Goal: Task Accomplishment & Management: Use online tool/utility

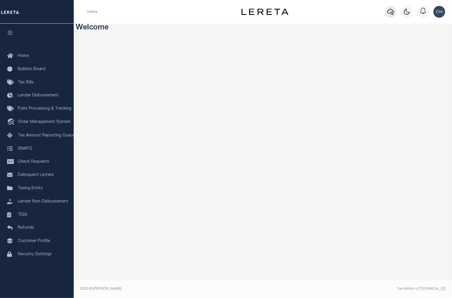
click at [393, 13] on icon "button" at bounding box center [390, 12] width 7 height 6
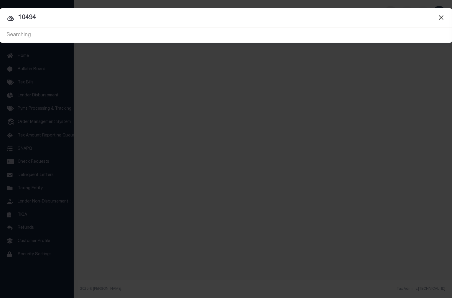
type input "10494"
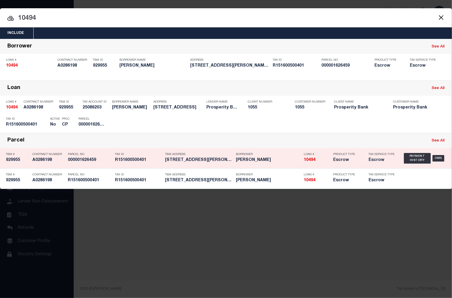
click at [273, 164] on div "Borrower LEVERETT RANDALL L" at bounding box center [268, 158] width 65 height 17
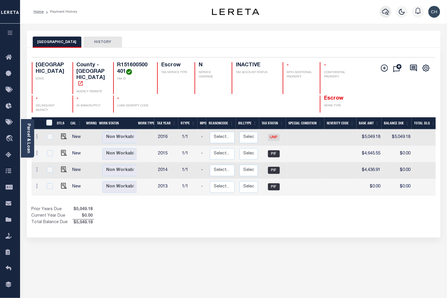
click at [387, 14] on icon "button" at bounding box center [385, 12] width 7 height 6
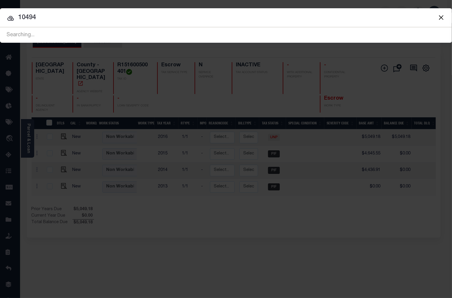
type input "10494"
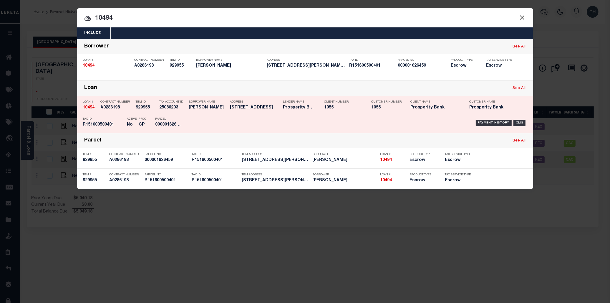
click at [394, 110] on h5 "1055" at bounding box center [386, 107] width 29 height 5
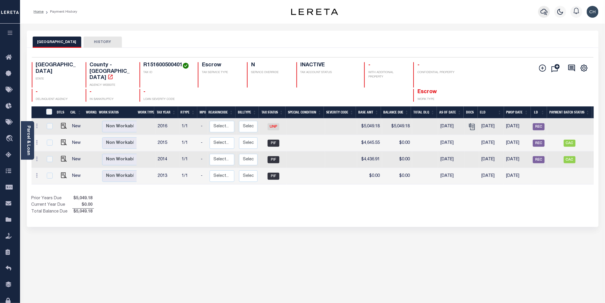
click at [543, 14] on icon "button" at bounding box center [544, 11] width 7 height 7
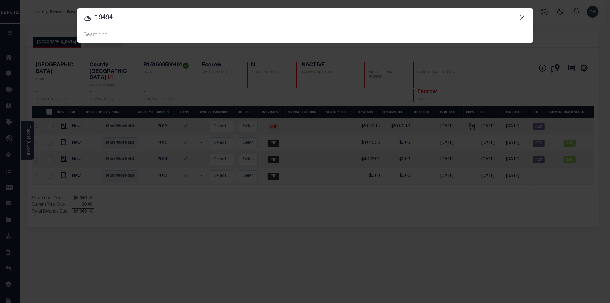
type input "19494"
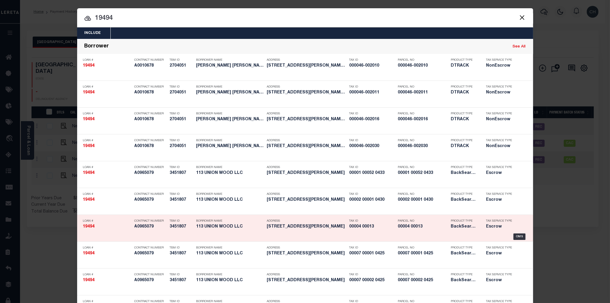
click at [437, 229] on h5 "00004 00013" at bounding box center [423, 226] width 50 height 5
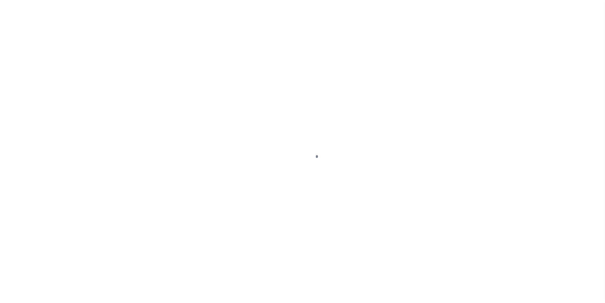
select select "400"
select select "Escrow"
type input "1133 Howard Avenue"
select select
type input "Bellmawr, NJ 08031"
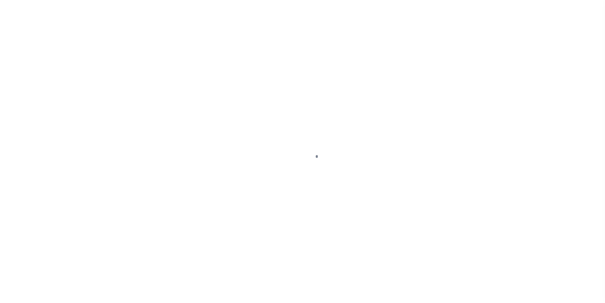
type input "a0kUS00000BMct8"
type input "NJ"
select select
type textarea "LEGAL REQUIRED"
select select "25066"
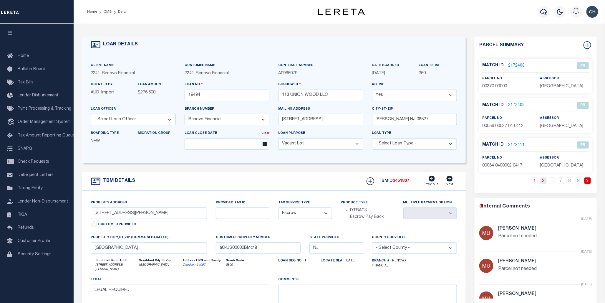
click at [542, 182] on link "2" at bounding box center [544, 180] width 6 height 6
click at [544, 181] on link "3" at bounding box center [544, 180] width 6 height 6
click at [542, 12] on icon "button" at bounding box center [544, 11] width 7 height 7
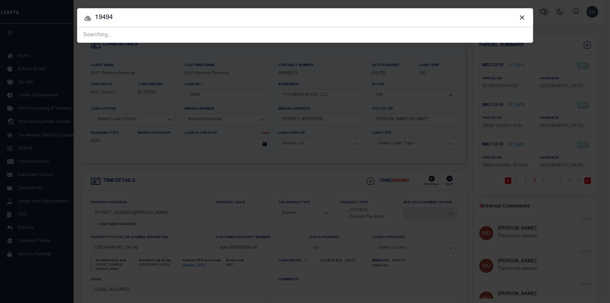
type input "19494"
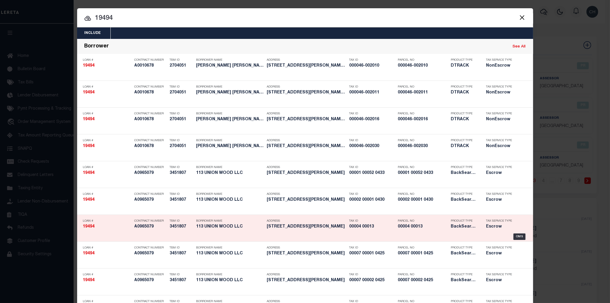
click at [351, 226] on h5 "00004 00013" at bounding box center [373, 226] width 46 height 5
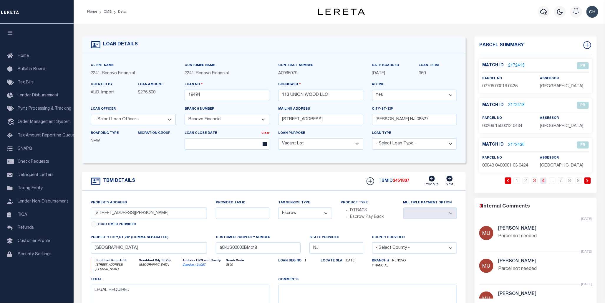
click at [544, 181] on link "4" at bounding box center [544, 180] width 6 height 6
click at [553, 181] on link "..." at bounding box center [552, 180] width 6 height 6
click at [563, 181] on link "7" at bounding box center [561, 180] width 6 height 6
click at [570, 182] on link "8" at bounding box center [570, 180] width 6 height 6
click at [510, 123] on p "00004 00013" at bounding box center [507, 126] width 49 height 6
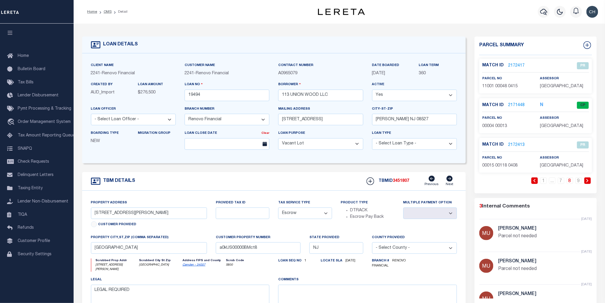
click at [514, 105] on link "2171448" at bounding box center [517, 105] width 16 height 6
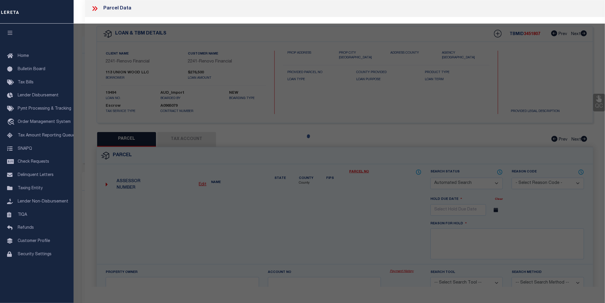
checkbox input "false"
select select "CP"
type input "[STREET_ADDRESS]"
select select "AGW"
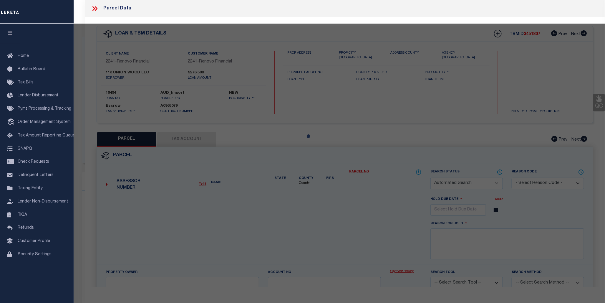
select select "LEG"
type input "[STREET_ADDRESS][PERSON_NAME]"
checkbox input "false"
type input "BELLMAWR, NJ 08031"
type textarea "LOT:13 BLK:4"
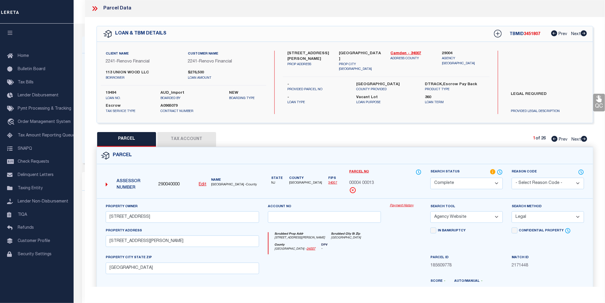
click at [410, 207] on link "Payment History" at bounding box center [406, 205] width 32 height 5
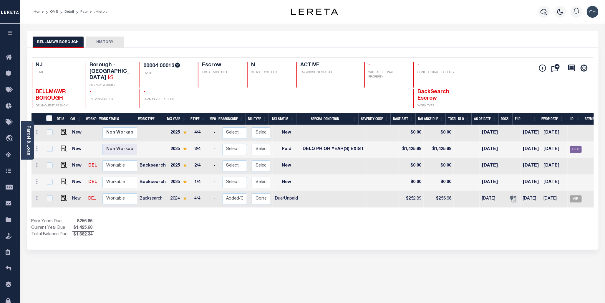
scroll to position [0, 51]
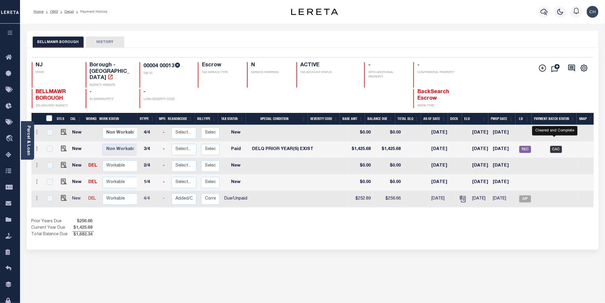
click at [555, 146] on span "CAC" at bounding box center [557, 149] width 12 height 7
checkbox input "true"
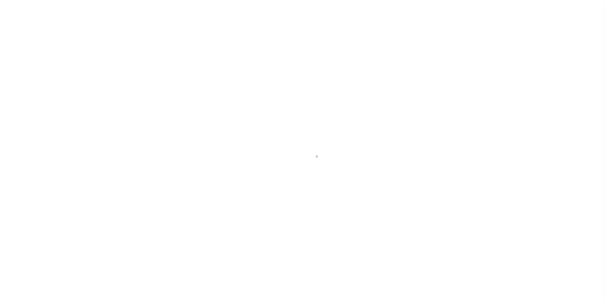
select select "CAC"
type input "[DATE]"
type input "$5,027.99"
select select "CHK"
type input "52611"
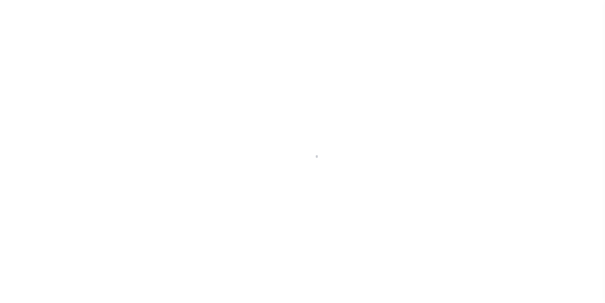
select select "[PERSON_NAME]"
type input "[DATE]"
checkbox input "true"
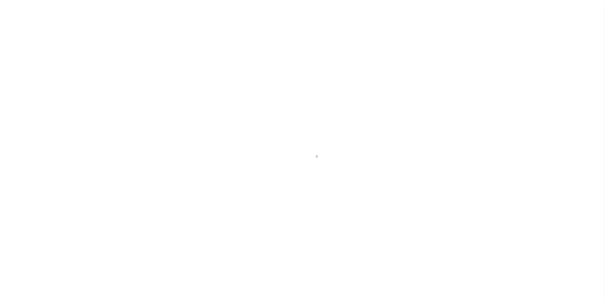
select select "FDX"
type input "[DATE]"
type input "$9.65"
type input "883843191478"
type input "[PERSON_NAME]"
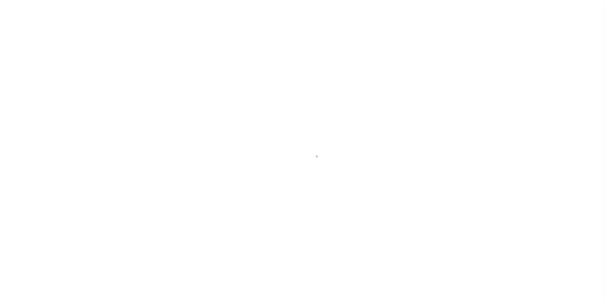
type input "[DATE]"
type input "N"
radio input "true"
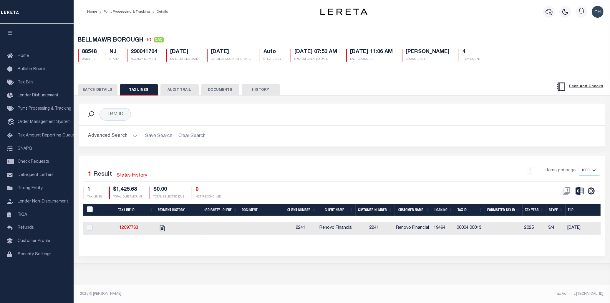
drag, startPoint x: 101, startPoint y: 91, endPoint x: 118, endPoint y: 91, distance: 16.5
click at [102, 91] on button "BATCH DETAILS" at bounding box center [97, 89] width 39 height 11
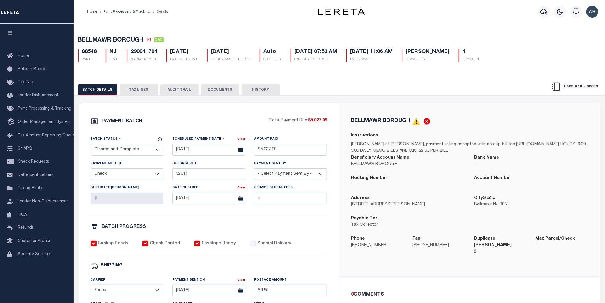
click at [134, 91] on button "TAX LINES" at bounding box center [139, 89] width 38 height 11
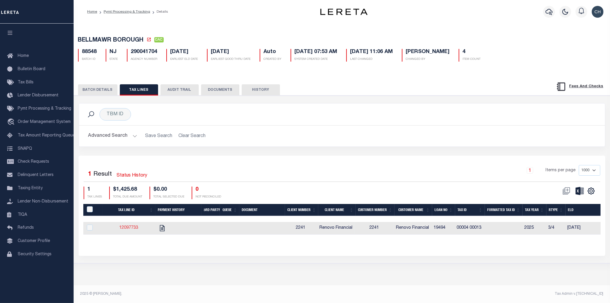
click at [126, 230] on link "12097733" at bounding box center [128, 228] width 19 height 4
checkbox input "true"
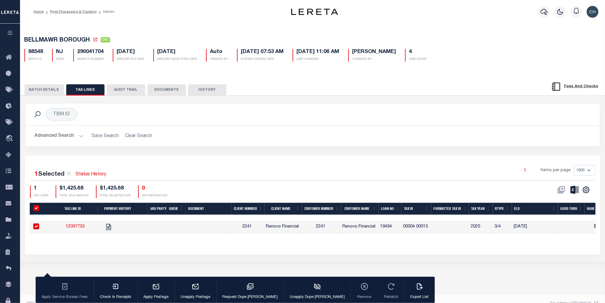
click at [41, 89] on button "BATCH DETAILS" at bounding box center [43, 89] width 39 height 11
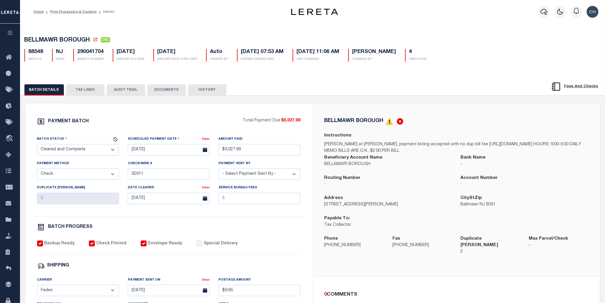
click at [90, 90] on button "TAX LINES" at bounding box center [85, 89] width 38 height 11
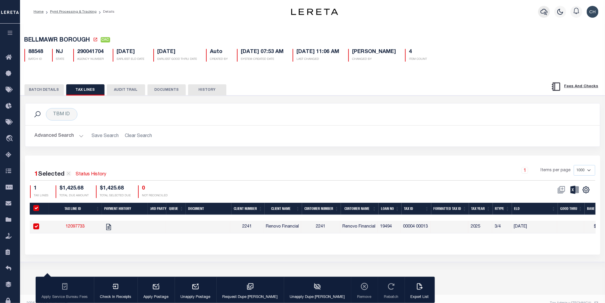
click at [546, 14] on icon "button" at bounding box center [544, 11] width 7 height 7
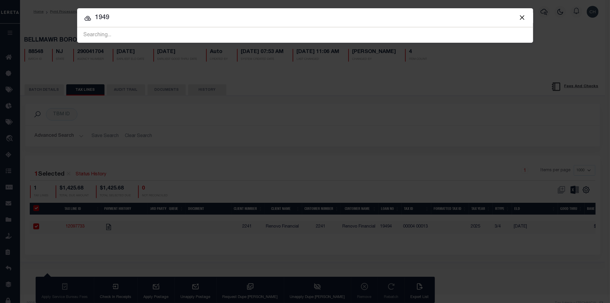
type input "19494"
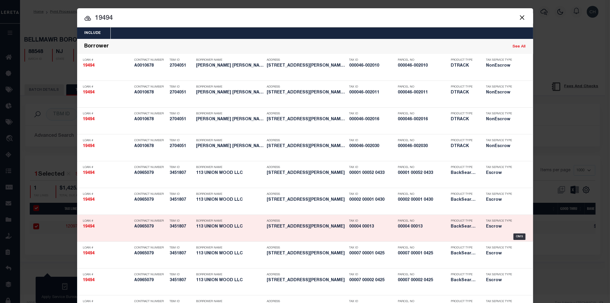
click at [474, 227] on h5 "BackSearch,Escrow" at bounding box center [464, 226] width 27 height 5
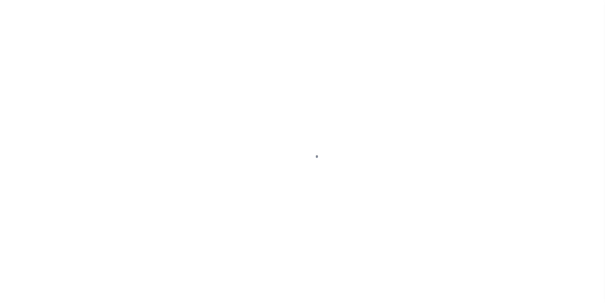
select select "PYD"
select select "18"
select select "25066"
select select "400"
select select "Escrow"
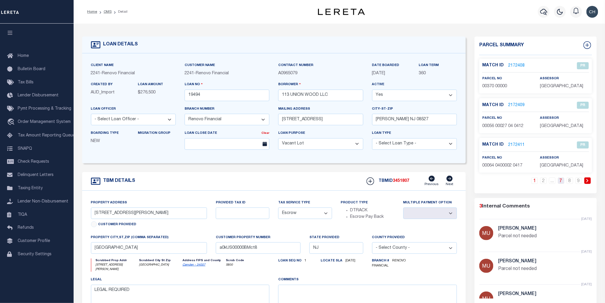
click at [563, 183] on link "7" at bounding box center [561, 180] width 6 height 6
click at [552, 182] on link "6" at bounding box center [552, 180] width 6 height 6
click at [541, 182] on link "5" at bounding box center [544, 180] width 6 height 6
click at [535, 181] on link "4" at bounding box center [535, 180] width 6 height 6
click at [570, 181] on link "8" at bounding box center [570, 180] width 6 height 6
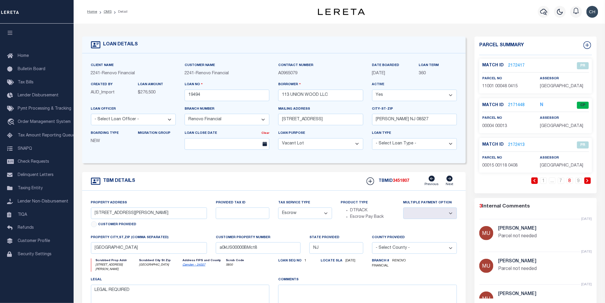
click at [519, 104] on link "2171448" at bounding box center [517, 105] width 16 height 6
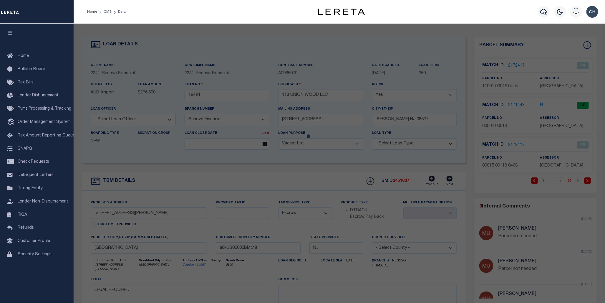
checkbox input "false"
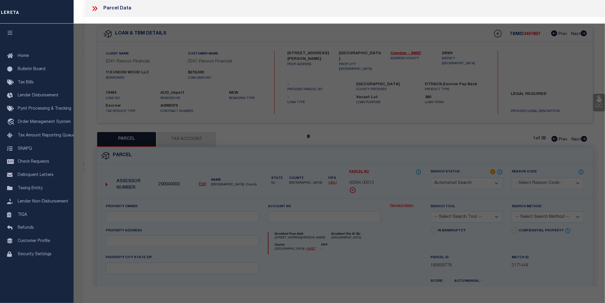
select select "CP"
type input "[STREET_ADDRESS]"
select select "AGW"
select select "LEG"
type input "[STREET_ADDRESS][PERSON_NAME]"
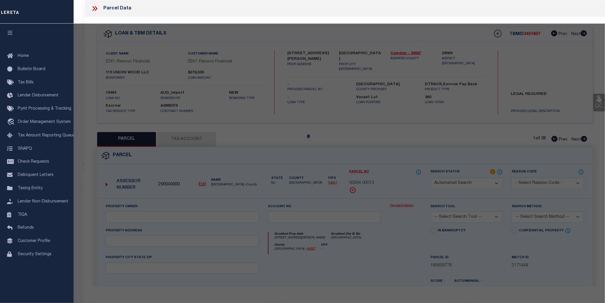
checkbox input "false"
type input "BELLMAWR, NJ 08031"
type textarea "LOT:13 BLK:4"
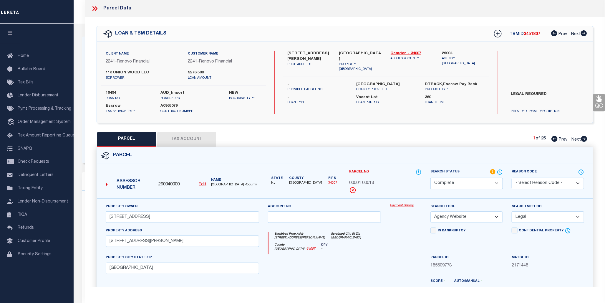
click at [395, 206] on link "Payment History" at bounding box center [406, 205] width 32 height 5
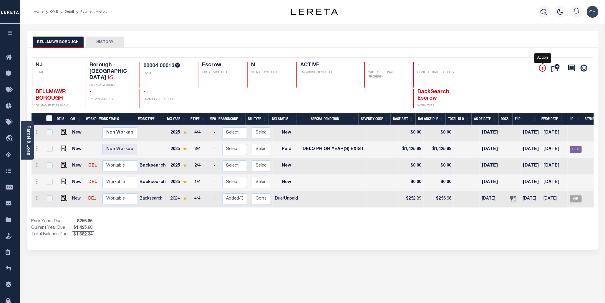
click at [544, 68] on icon "" at bounding box center [542, 68] width 7 height 7
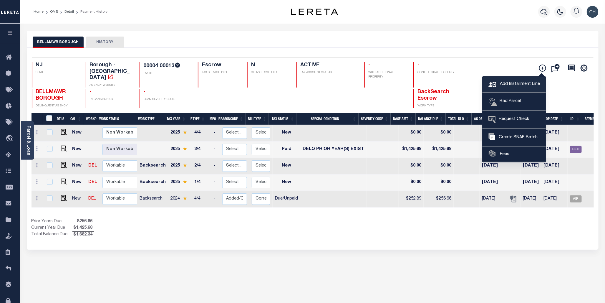
click at [528, 84] on span "Add Installment Line" at bounding box center [520, 84] width 42 height 6
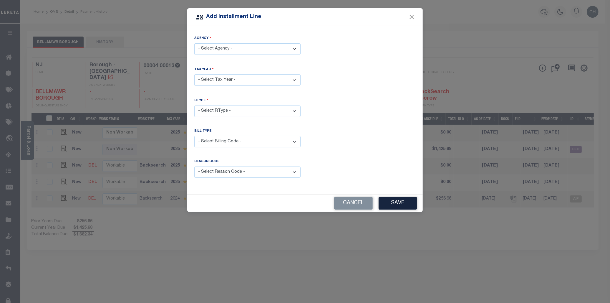
click at [260, 47] on select "- Select Agency - BELLMAWR BOROUGH - Borough" at bounding box center [247, 48] width 106 height 11
select select "3400703004"
click at [194, 43] on select "- Select Agency - BELLMAWR BOROUGH - Borough" at bounding box center [247, 48] width 106 height 11
click at [253, 80] on select "- Select Year - 2005 2006 2007 2008 2009 2010 2011 2012 2013 2014 2015 2016 201…" at bounding box center [247, 79] width 106 height 11
select select "2025"
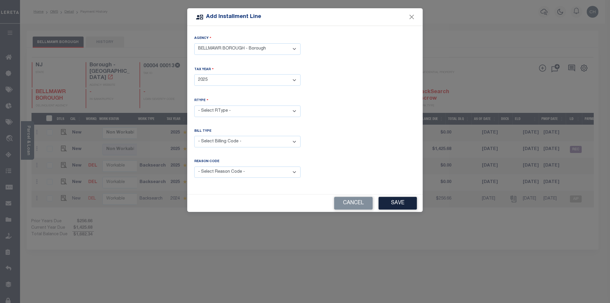
click at [194, 74] on select "- Select Year - 2005 2006 2007 2008 2009 2010 2011 2012 2013 2014 2015 2016 201…" at bounding box center [247, 79] width 106 height 11
click at [233, 111] on select "- Select RType - 1/4 2/4 3/4 4/4" at bounding box center [247, 110] width 106 height 11
select select "2"
click at [194, 105] on select "- Select RType - 1/4 2/4 3/4 4/4" at bounding box center [247, 110] width 106 height 11
click at [226, 139] on select "- Select Billing Code - Regular Delinquent Supplemental Corrected/Adjusted Bill…" at bounding box center [247, 141] width 106 height 11
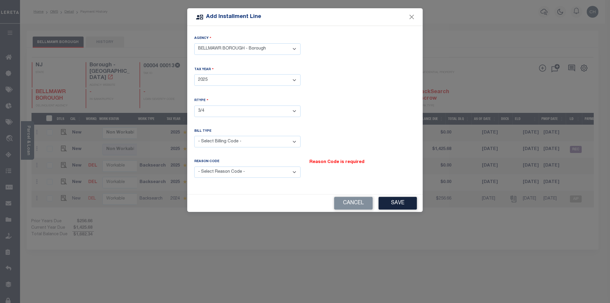
select select "2"
click at [194, 136] on select "- Select Billing Code - Regular Delinquent Supplemental Corrected/Adjusted Bill…" at bounding box center [247, 141] width 106 height 11
click at [242, 172] on select "- Select Reason Code - Payment Reversal Taxable Value Change Assessment Change …" at bounding box center [247, 171] width 106 height 11
click at [356, 202] on button "Cancel" at bounding box center [353, 203] width 39 height 13
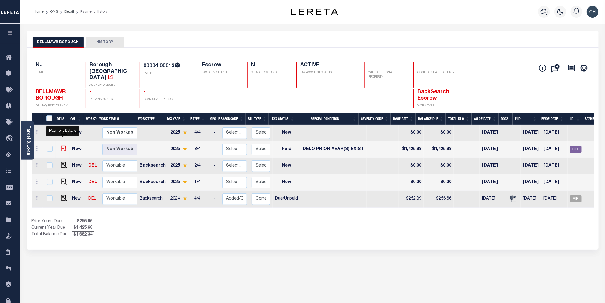
click at [65, 146] on img "" at bounding box center [64, 149] width 6 height 6
checkbox input "true"
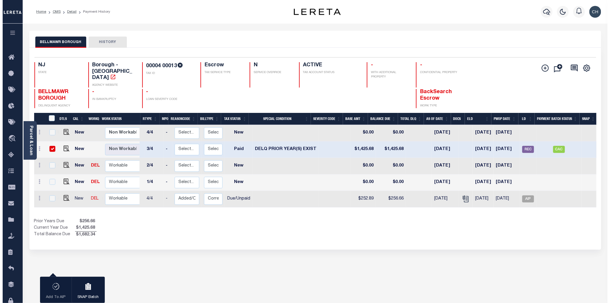
scroll to position [0, 51]
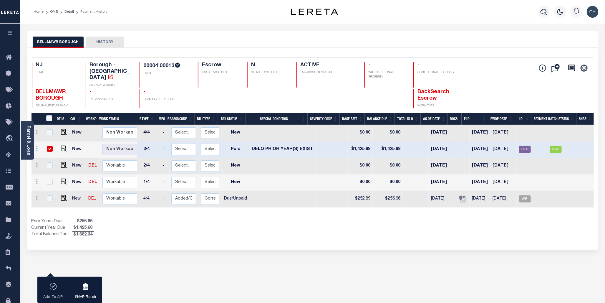
click at [48, 146] on input "checkbox" at bounding box center [50, 149] width 6 height 6
checkbox input "false"
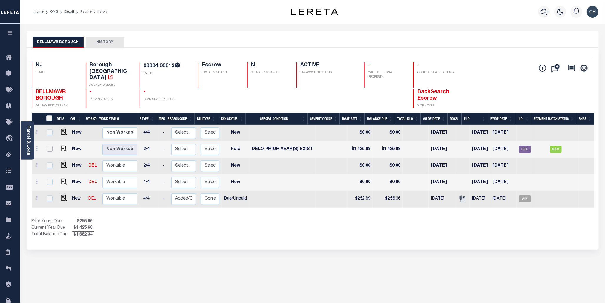
checkbox input "false"
click at [541, 70] on icon "" at bounding box center [542, 68] width 7 height 7
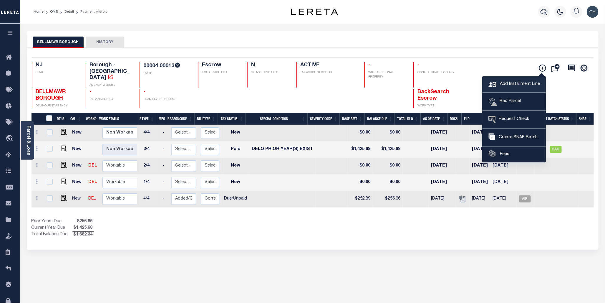
click at [514, 86] on span "Add Installment Line" at bounding box center [520, 84] width 42 height 6
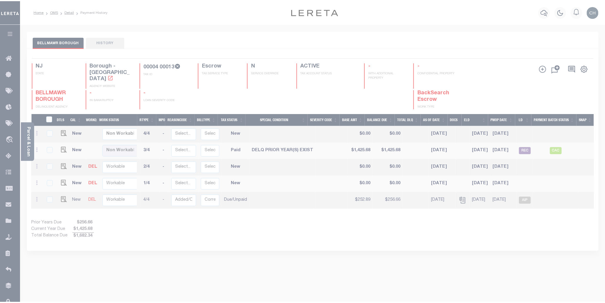
scroll to position [0, 46]
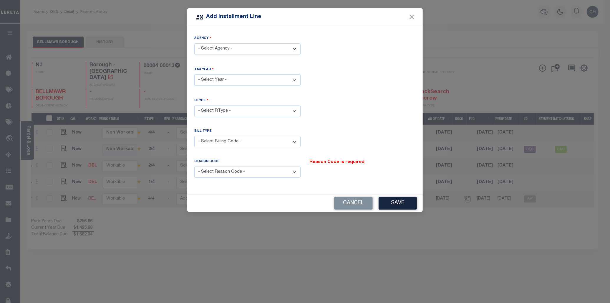
click at [235, 47] on select "- Select Agency - BELLMAWR BOROUGH - Borough" at bounding box center [247, 48] width 106 height 11
select select "3400703004"
click at [194, 43] on select "- Select Agency - BELLMAWR BOROUGH - Borough" at bounding box center [247, 48] width 106 height 11
click at [225, 84] on select "- Select Year - 2005 2006 2007 2008 2009 2010 2011 2012 2013 2014 2015 2016 201…" at bounding box center [247, 79] width 106 height 11
select select "2025"
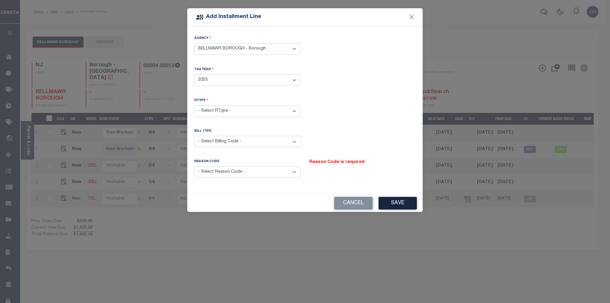
click at [194, 74] on select "- Select Year - 2005 2006 2007 2008 2009 2010 2011 2012 2013 2014 2015 2016 201…" at bounding box center [247, 79] width 106 height 11
click at [261, 110] on select "- Select RType - 1/4 2/4 3/4 4/4" at bounding box center [247, 110] width 106 height 11
select select "2"
click at [194, 105] on select "- Select RType - 1/4 2/4 3/4 4/4" at bounding box center [247, 110] width 106 height 11
click at [236, 140] on select "- Select Billing Code - Regular Delinquent Supplemental Corrected/Adjusted Bill…" at bounding box center [247, 141] width 106 height 11
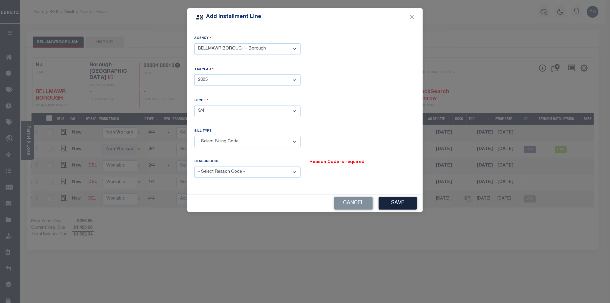
select select "2"
click at [194, 136] on select "- Select Billing Code - Regular Delinquent Supplemental Corrected/Adjusted Bill…" at bounding box center [247, 141] width 106 height 11
click at [260, 172] on select "- Select Reason Code - Payment Reversal Taxable Value Change Assessment Change …" at bounding box center [247, 171] width 106 height 11
select select "11"
click at [194, 166] on select "- Select Reason Code - Payment Reversal Taxable Value Change Assessment Change …" at bounding box center [247, 171] width 106 height 11
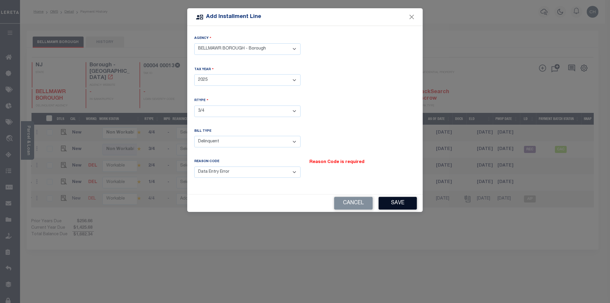
click at [399, 203] on button "Save" at bounding box center [398, 203] width 38 height 13
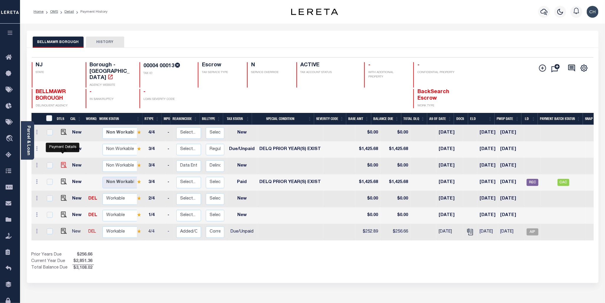
click at [63, 162] on img at bounding box center [64, 165] width 6 height 6
checkbox input "true"
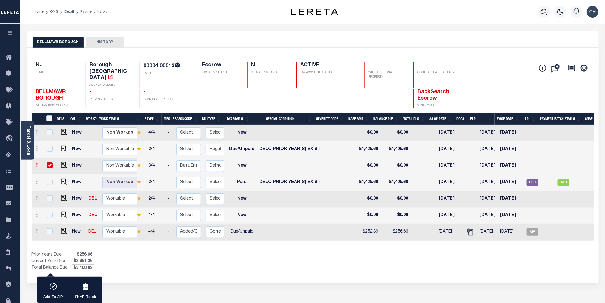
click at [37, 163] on icon at bounding box center [37, 165] width 2 height 5
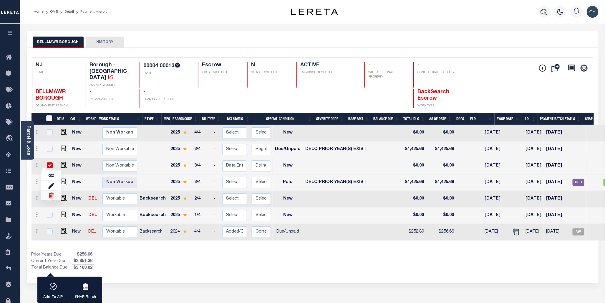
click at [52, 192] on img at bounding box center [51, 195] width 6 height 6
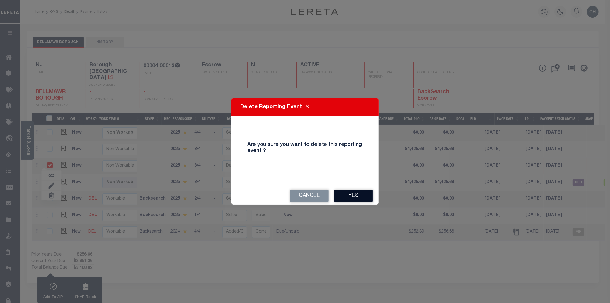
click at [358, 196] on button "Yes" at bounding box center [354, 195] width 38 height 13
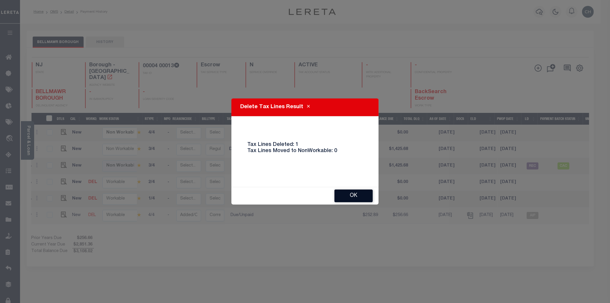
click at [360, 196] on button "Ok" at bounding box center [354, 195] width 38 height 13
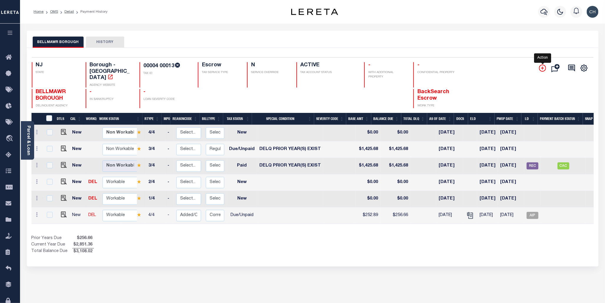
click at [543, 67] on icon "" at bounding box center [542, 68] width 7 height 7
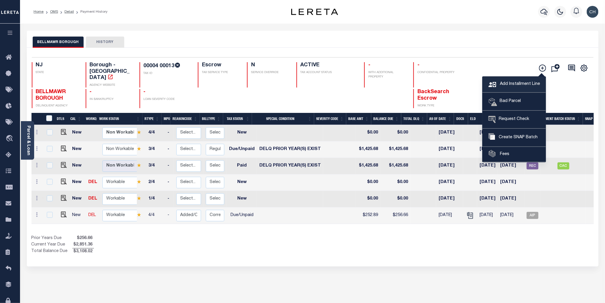
click at [528, 84] on span "Add Installment Line" at bounding box center [520, 84] width 42 height 6
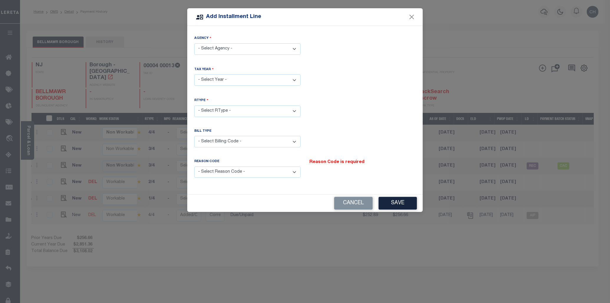
click at [259, 49] on select "- Select Agency - BELLMAWR BOROUGH - Borough" at bounding box center [247, 48] width 106 height 11
select select "3400703004"
click at [194, 43] on select "- Select Agency - BELLMAWR BOROUGH - Borough" at bounding box center [247, 48] width 106 height 11
click at [294, 78] on select "- Select Year - 2005 2006 2007 2008 2009 2010 2011 2012 2013 2014 2015 2016 201…" at bounding box center [247, 79] width 106 height 11
select select "2025"
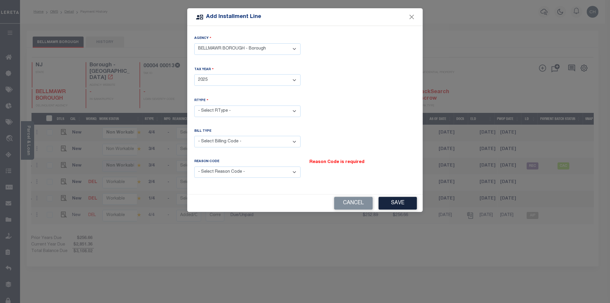
click at [194, 74] on select "- Select Year - 2005 2006 2007 2008 2009 2010 2011 2012 2013 2014 2015 2016 201…" at bounding box center [247, 79] width 106 height 11
click at [226, 108] on select "- Select RType - 1/4 2/4 3/4 4/4" at bounding box center [247, 110] width 106 height 11
select select "2"
click at [194, 105] on select "- Select RType - 1/4 2/4 3/4 4/4" at bounding box center [247, 110] width 106 height 11
click at [295, 141] on select "- Select Billing Code - Regular Delinquent Supplemental Corrected/Adjusted Bill…" at bounding box center [247, 141] width 106 height 11
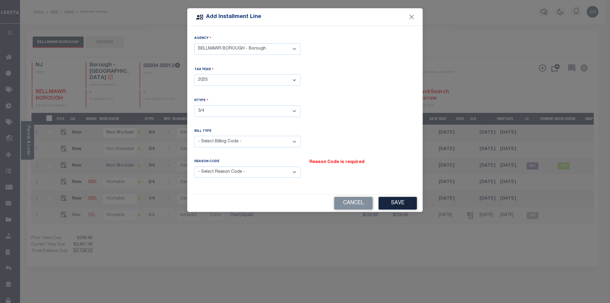
select select "5"
click at [194, 136] on select "- Select Billing Code - Regular Delinquent Supplemental Corrected/Adjusted Bill…" at bounding box center [247, 141] width 106 height 11
click at [276, 170] on select "- Select Reason Code - Payment Reversal Taxable Value Change Assessment Change …" at bounding box center [247, 171] width 106 height 11
select select "11"
click at [194, 166] on select "- Select Reason Code - Payment Reversal Taxable Value Change Assessment Change …" at bounding box center [247, 171] width 106 height 11
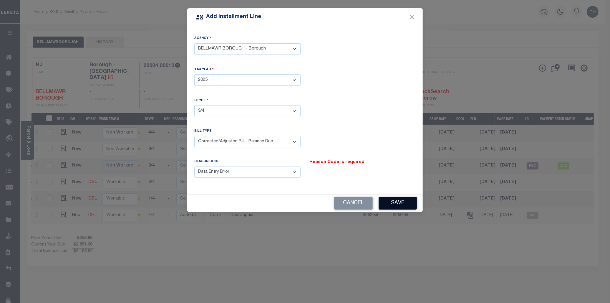
click at [395, 205] on button "Save" at bounding box center [398, 203] width 38 height 13
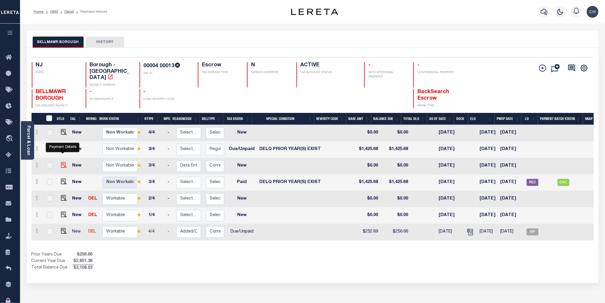
click at [63, 162] on img at bounding box center [64, 165] width 6 height 6
checkbox input "true"
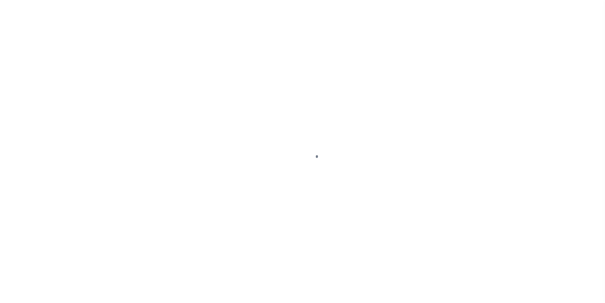
select select "PYD"
select select "18"
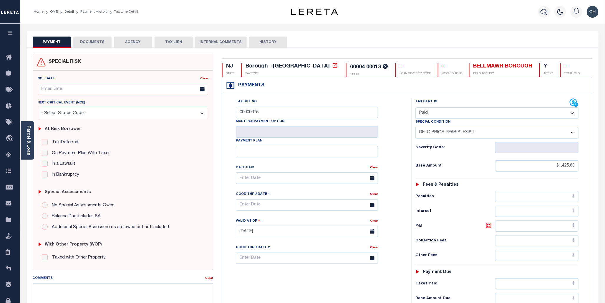
click at [275, 40] on button "HISTORY" at bounding box center [268, 42] width 38 height 11
select select "50"
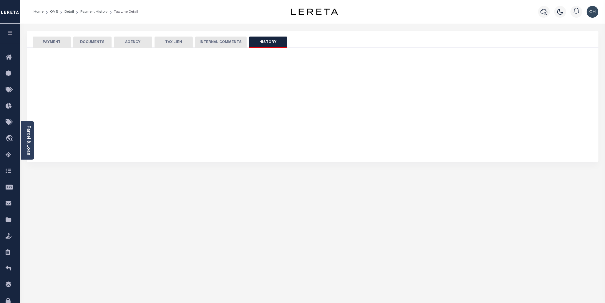
select select "50"
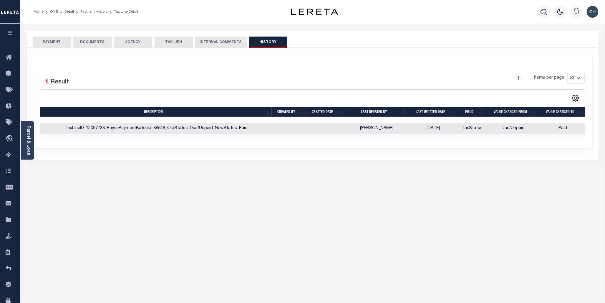
click at [52, 38] on button "PAYMENT" at bounding box center [52, 42] width 38 height 11
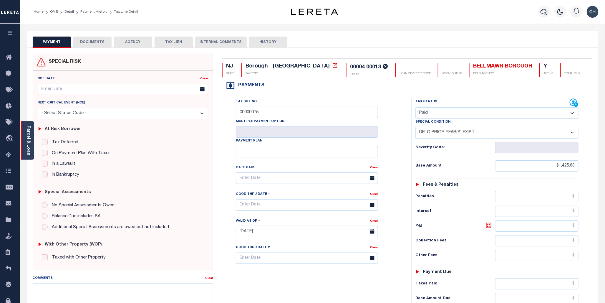
click at [28, 136] on link "Parcel & Loan" at bounding box center [28, 141] width 4 height 30
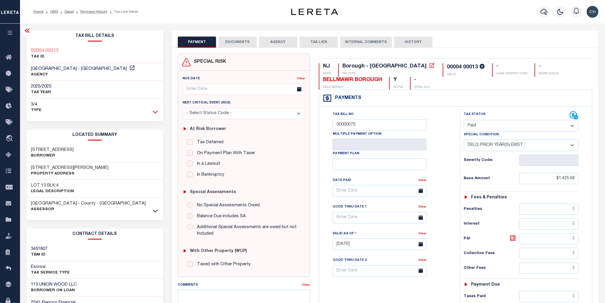
click at [155, 112] on icon at bounding box center [155, 112] width 5 height 6
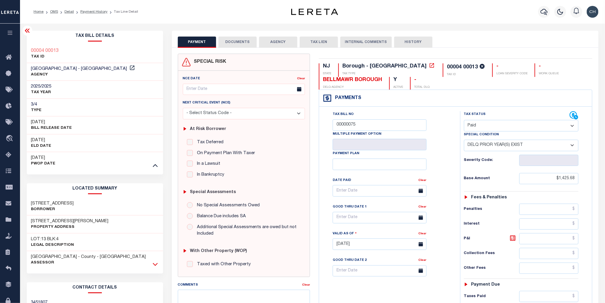
click at [158, 264] on icon at bounding box center [155, 264] width 5 height 6
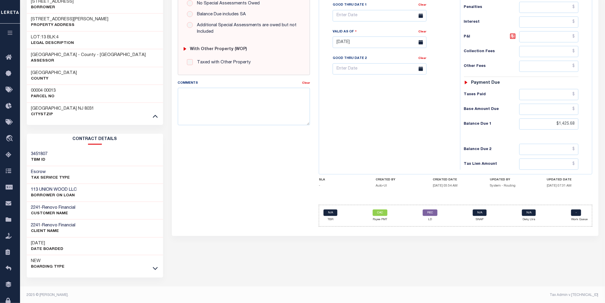
scroll to position [202, 0]
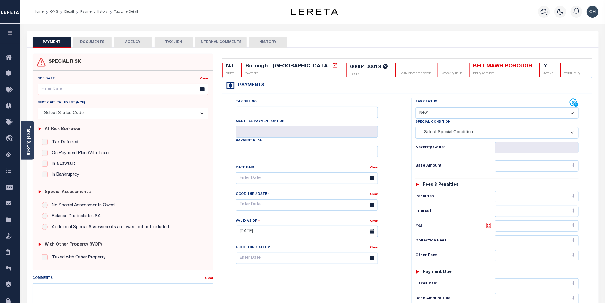
click at [573, 111] on select "- Select Status Code - Open Due/Unpaid Paid Incomplete No Tax Due Internal Refu…" at bounding box center [497, 112] width 163 height 11
select select "DUE"
click at [416, 107] on select "- Select Status Code - Open Due/Unpaid Paid Incomplete No Tax Due Internal Refu…" at bounding box center [497, 112] width 163 height 11
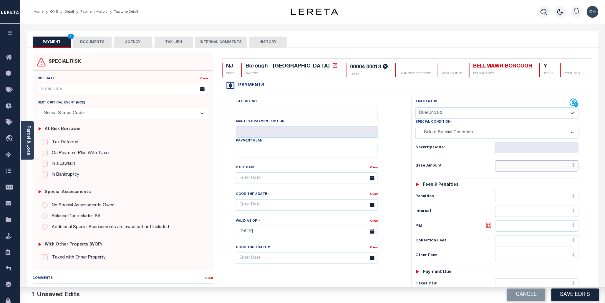
click at [552, 166] on input "text" at bounding box center [538, 165] width 84 height 11
type input "$252.89"
click at [442, 18] on div "Profile Sign out" at bounding box center [482, 11] width 238 height 21
drag, startPoint x: 492, startPoint y: 27, endPoint x: 496, endPoint y: 28, distance: 3.8
click at [492, 27] on div "Parcel & Loan Tax Bill Details 00004 00013 TAX ID AGENCY 2025/2025 2025" at bounding box center [312, 229] width 581 height 410
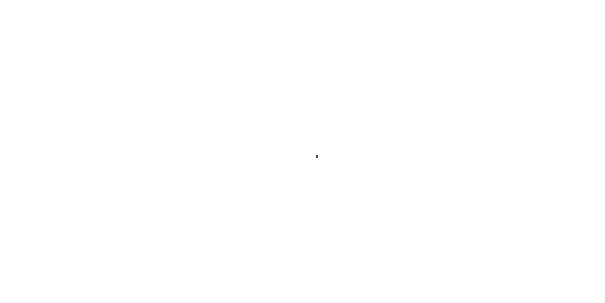
checkbox input "false"
type input "[DATE]"
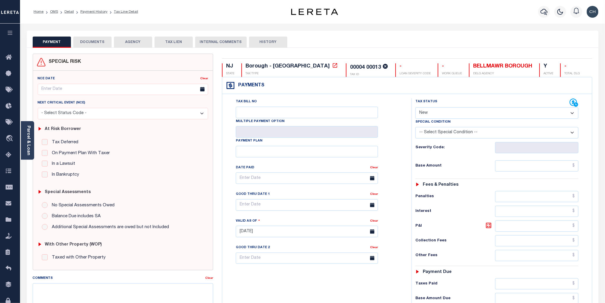
click at [573, 113] on select "- Select Status Code - Open Due/Unpaid Paid Incomplete No Tax Due Internal Refu…" at bounding box center [497, 112] width 163 height 11
select select "DUE"
click at [416, 107] on select "- Select Status Code - Open Due/Unpaid Paid Incomplete No Tax Due Internal Refu…" at bounding box center [497, 112] width 163 height 11
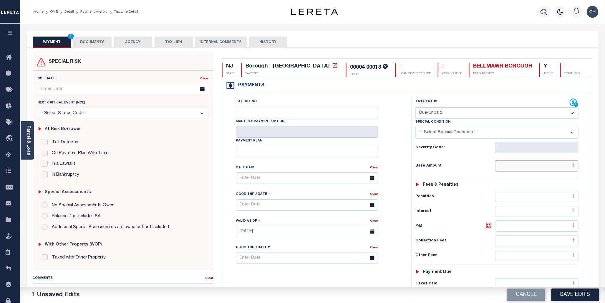
click at [559, 164] on input "text" at bounding box center [538, 165] width 84 height 11
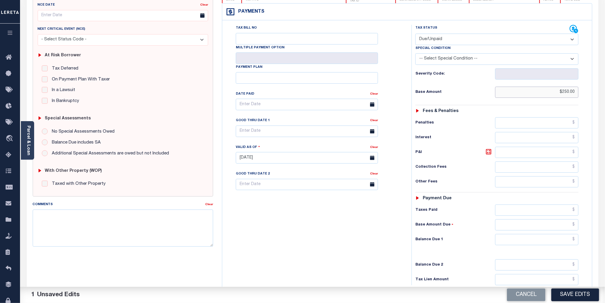
scroll to position [77, 0]
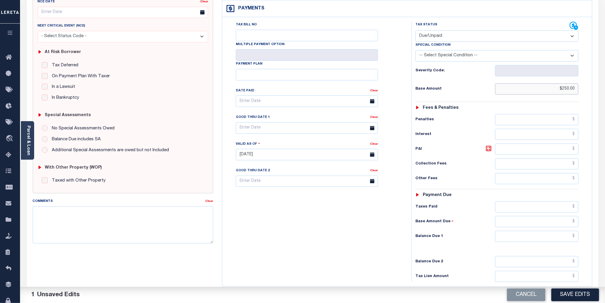
type input "$250.00"
click at [551, 236] on input "text" at bounding box center [538, 236] width 84 height 11
drag, startPoint x: 559, startPoint y: 239, endPoint x: 582, endPoint y: 239, distance: 22.4
click at [582, 239] on div "Tax Status Status - Select Status Code -" at bounding box center [499, 152] width 175 height 260
type input "$257.89"
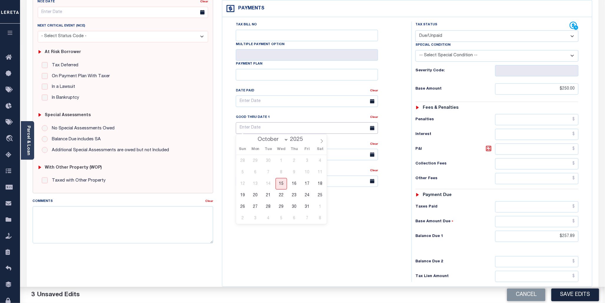
click at [305, 123] on input "text" at bounding box center [307, 127] width 142 height 11
click at [306, 206] on span "31" at bounding box center [307, 206] width 11 height 11
type input "[DATE]"
click at [54, 214] on textarea "Comments" at bounding box center [123, 224] width 181 height 37
paste textarea "CAS-474377 2025/annual dlq Base $3,323.80 P/I $568.57-Lender Responsibility Tot…"
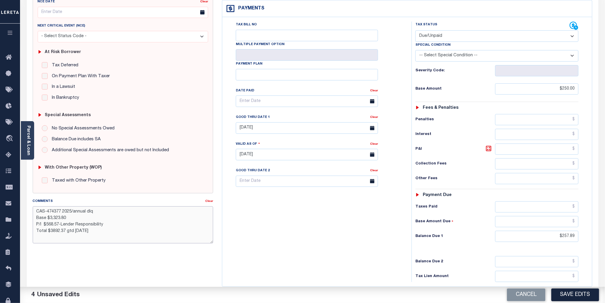
drag, startPoint x: 74, startPoint y: 233, endPoint x: 84, endPoint y: 232, distance: 10.3
click at [84, 232] on textarea "CAS-474377 2025/annual dlq Base $3,323.80 P/I $568.57-Lender Responsibility Tot…" at bounding box center [123, 224] width 181 height 37
drag, startPoint x: 47, startPoint y: 212, endPoint x: 61, endPoint y: 210, distance: 14.4
click at [61, 210] on textarea "CAS-474377 2025/annual dlq Base $3,323.80 P/I $568.57-Lender Responsibility Tot…" at bounding box center [123, 224] width 181 height 37
drag, startPoint x: 71, startPoint y: 213, endPoint x: 93, endPoint y: 214, distance: 22.1
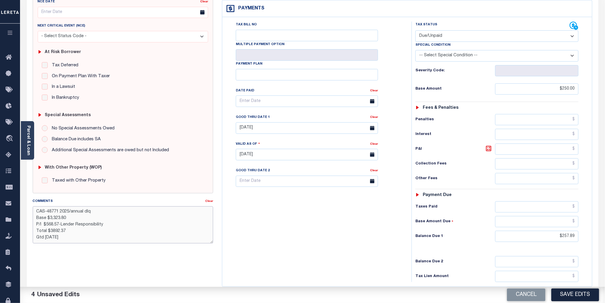
click at [93, 214] on textarea "CAS-48771 2025/annual dlq Base $3,323.80 P/I $568.57-Lender Responsibility Tota…" at bounding box center [123, 224] width 181 height 37
drag, startPoint x: 49, startPoint y: 220, endPoint x: 70, endPoint y: 218, distance: 21.0
click at [70, 218] on textarea "CAS-48771 2025/3rd Base $3,323.80 P/I $568.57-Lender Responsibility Total $3892…" at bounding box center [123, 224] width 181 height 37
drag, startPoint x: 47, startPoint y: 226, endPoint x: 59, endPoint y: 225, distance: 12.4
click at [59, 225] on textarea "CAS-48771 2025/3rd Base $250.00 P/I $568.57-Lender Responsibility Total $3892.3…" at bounding box center [123, 224] width 181 height 37
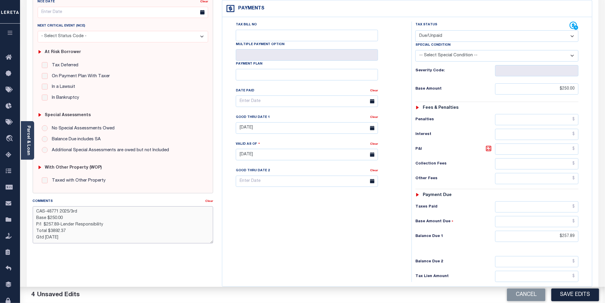
click at [110, 225] on textarea "CAS-48771 2025/3rd Base $250.00 P/I $257.89-Lender Responsibility Total $3892.3…" at bounding box center [123, 224] width 181 height 37
drag, startPoint x: 50, startPoint y: 232, endPoint x: 64, endPoint y: 231, distance: 14.2
click at [64, 231] on textarea "CAS-48771 2025/3rd Base $250.00 P/I $257.89-Lender Responsibility( adjusted bil…" at bounding box center [123, 224] width 181 height 37
type textarea "CAS-48771 2025/3rd Base $250.00 P/I $257.89-Lender Responsibility( adjusted bil…"
click at [490, 150] on icon at bounding box center [489, 149] width 4 height 4
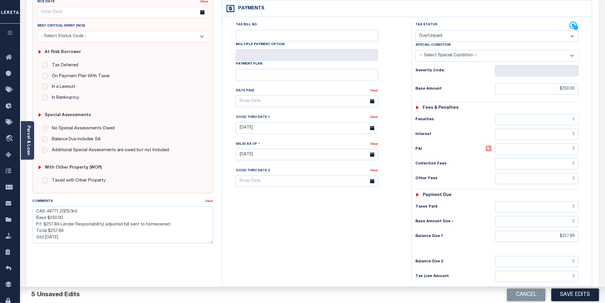
type input "$7.89"
drag, startPoint x: 46, startPoint y: 225, endPoint x: 51, endPoint y: 225, distance: 5.0
click at [51, 225] on textarea "CAS-48771 2025/3rd Base $250.00 P/I $257.89-Lender Responsibility( adjusted bil…" at bounding box center [123, 224] width 181 height 37
type textarea "CAS-48771 2025/3rd Base $250.00 P/I $7.89-Lender Responsibility( adjusted bill …"
click at [581, 292] on button "Save Edits" at bounding box center [576, 294] width 48 height 13
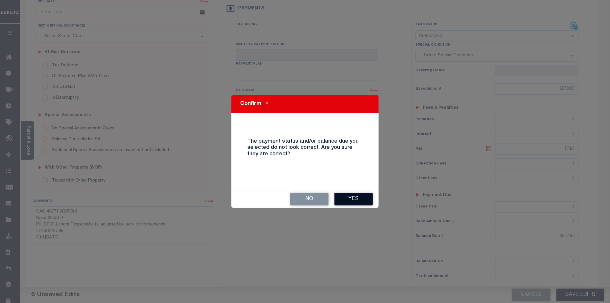
click at [363, 202] on button "Yes" at bounding box center [354, 199] width 38 height 13
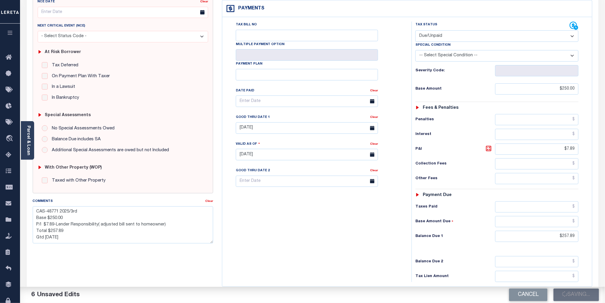
checkbox input "false"
type textarea "CAS-48771 2025/3rd Base $250.00 P/I $7.89-Lender Responsibility( adjusted bill …"
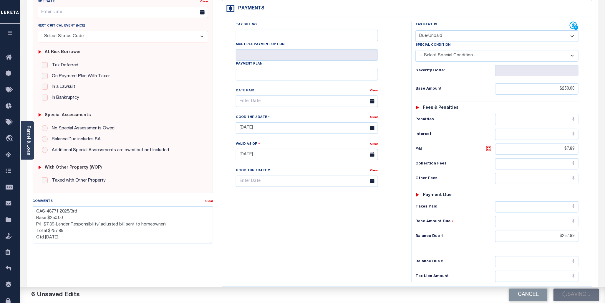
type input "$250"
type input "$7.89"
type input "$257.89"
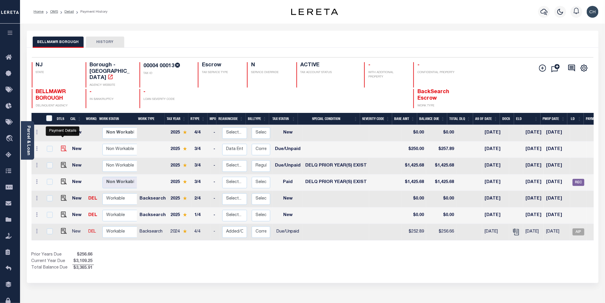
click at [63, 146] on img "" at bounding box center [64, 149] width 6 height 6
checkbox input "true"
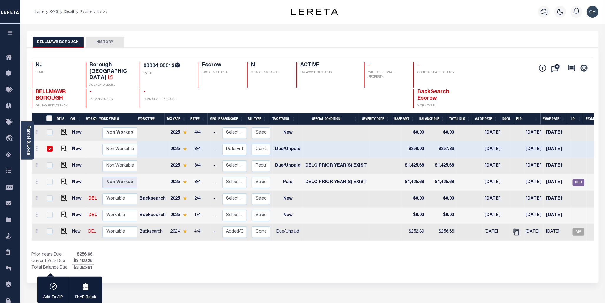
drag, startPoint x: 423, startPoint y: 236, endPoint x: 491, endPoint y: 240, distance: 67.9
click at [491, 240] on div "DTLS CAL WorkQ Work Status Work Type Tax Year RType MPO ReasonCode BillType Tax…" at bounding box center [313, 192] width 563 height 159
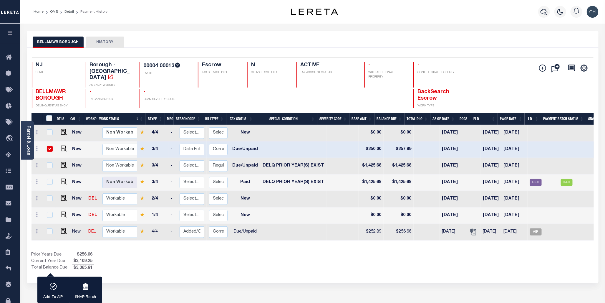
scroll to position [0, 52]
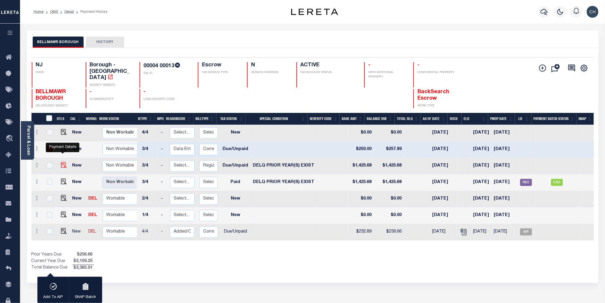
click at [62, 162] on img "" at bounding box center [64, 165] width 6 height 6
checkbox input "true"
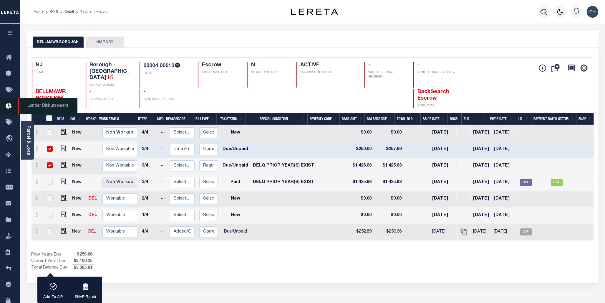
click at [7, 108] on icon at bounding box center [10, 106] width 9 height 7
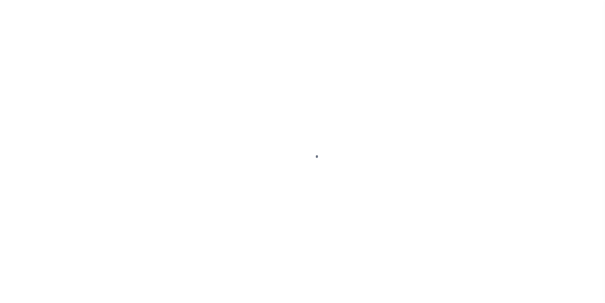
select select "DUE"
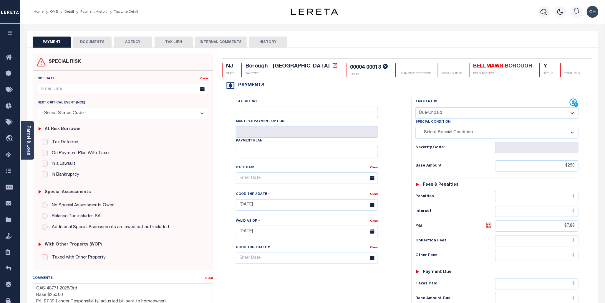
click at [93, 43] on button "DOCUMENTS" at bounding box center [92, 42] width 38 height 11
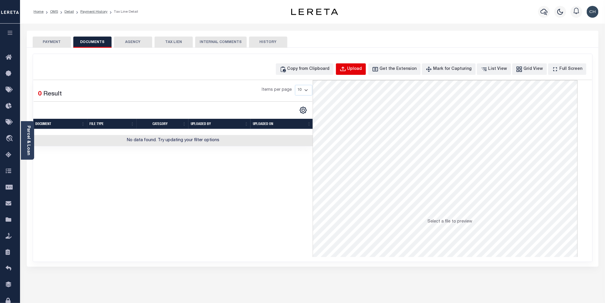
click at [362, 69] on div "Upload" at bounding box center [355, 69] width 15 height 6
select select "POP"
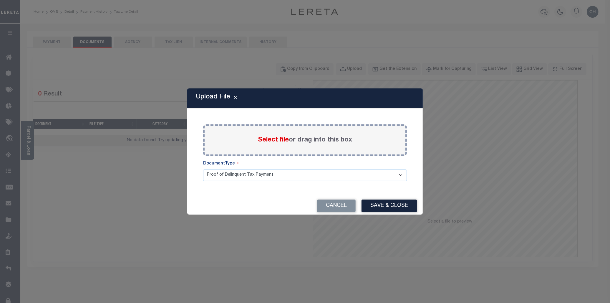
click at [275, 141] on span "Select file" at bounding box center [273, 140] width 31 height 6
click at [0, 0] on input "Select file or drag into this box" at bounding box center [0, 0] width 0 height 0
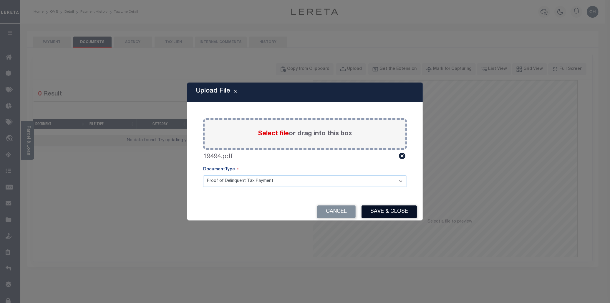
click at [381, 211] on button "Save & Close" at bounding box center [389, 211] width 55 height 13
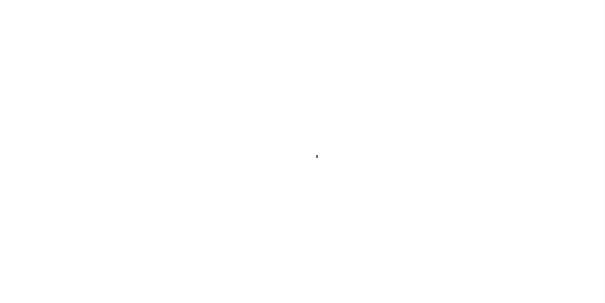
select select "DUE"
select select "18"
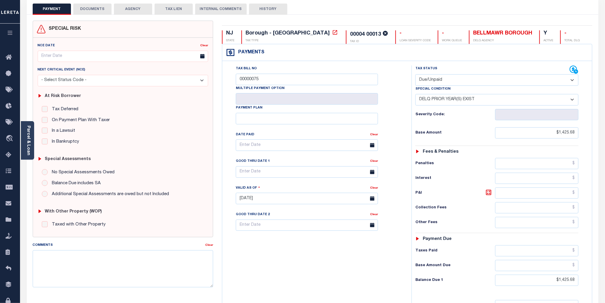
scroll to position [33, 0]
click at [573, 70] on icon at bounding box center [574, 70] width 9 height 9
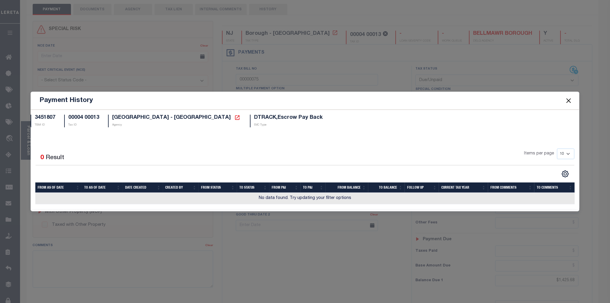
click at [568, 104] on button "Close" at bounding box center [569, 101] width 8 height 8
